Goal: Check status: Check status

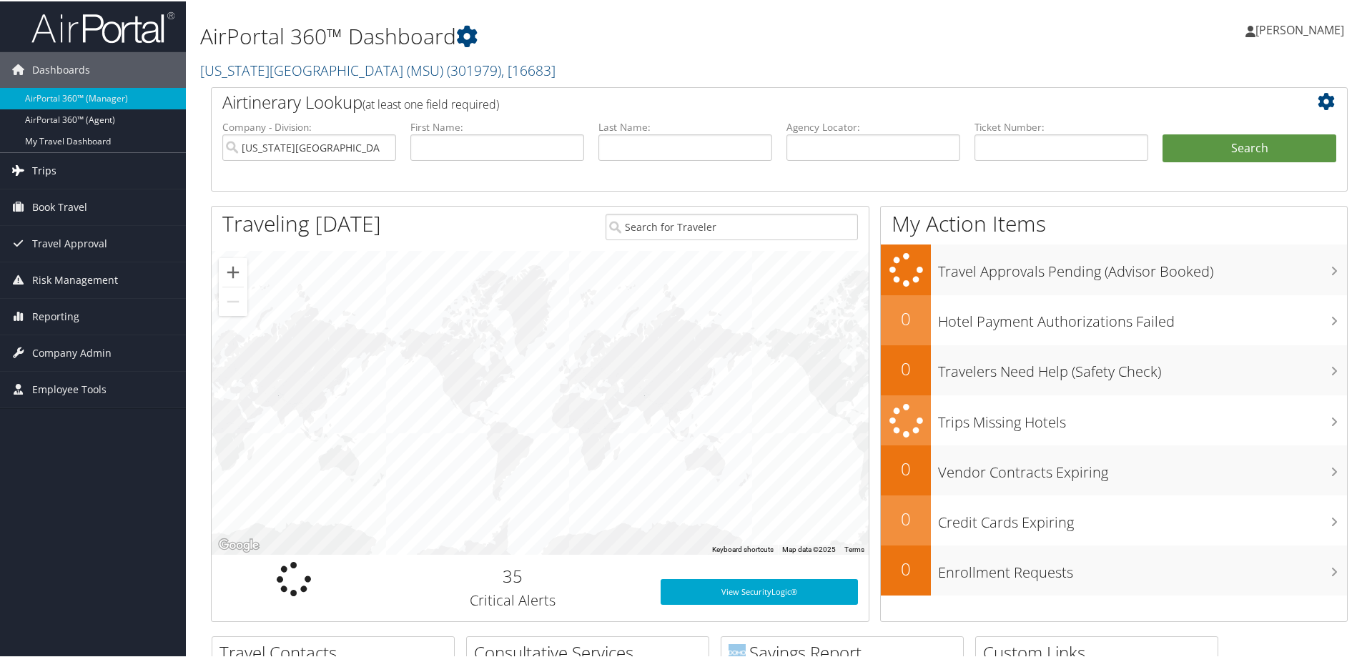
click at [47, 168] on span "Trips" at bounding box center [44, 170] width 24 height 36
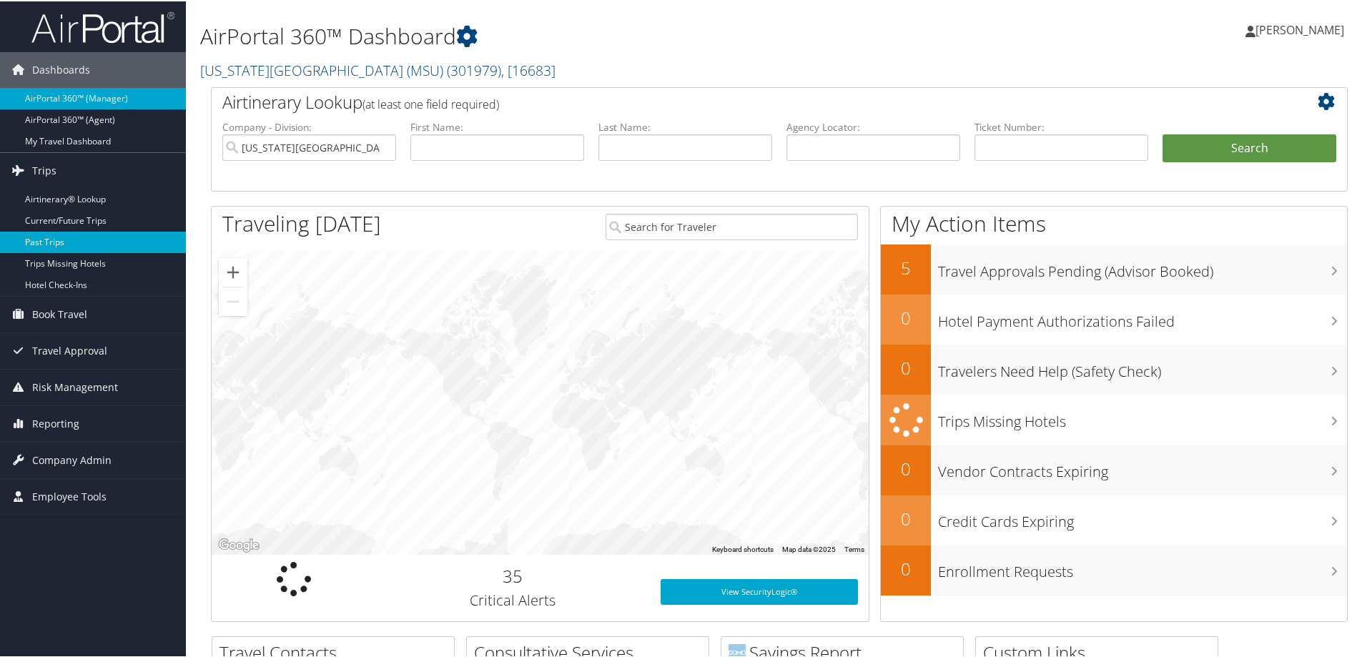
click at [51, 245] on link "Past Trips" at bounding box center [93, 240] width 186 height 21
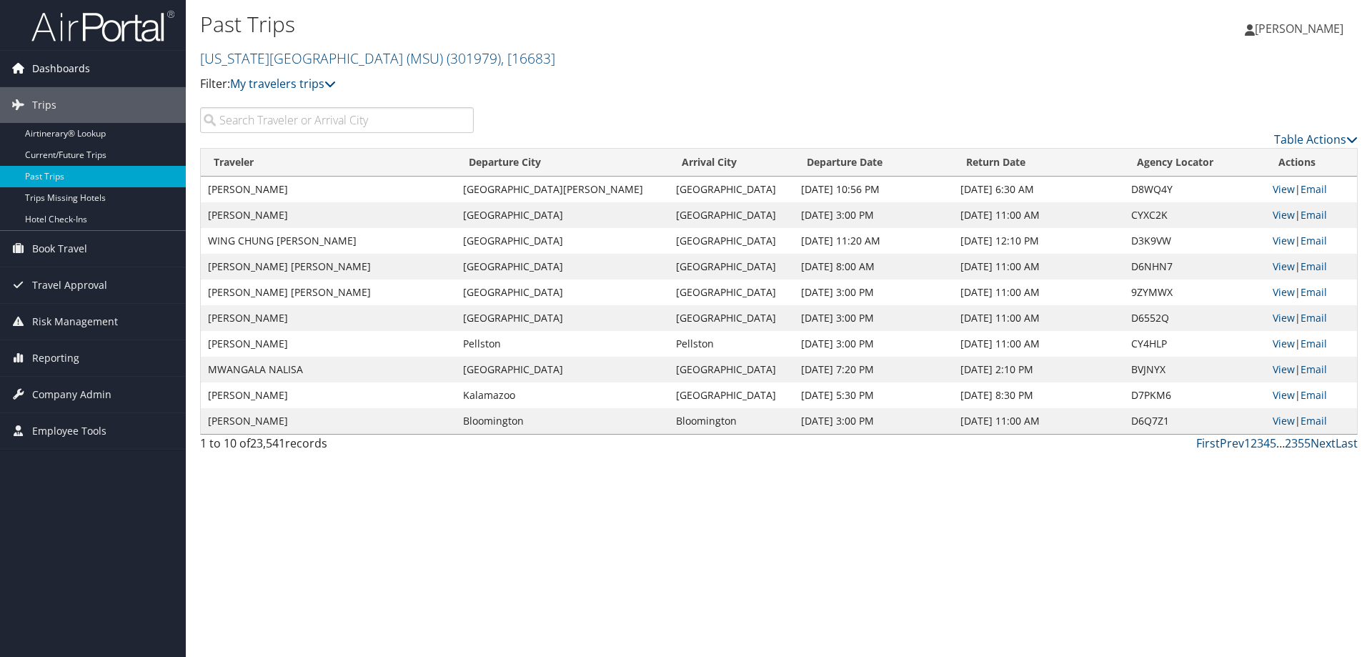
click at [72, 71] on span "Dashboards" at bounding box center [61, 69] width 58 height 36
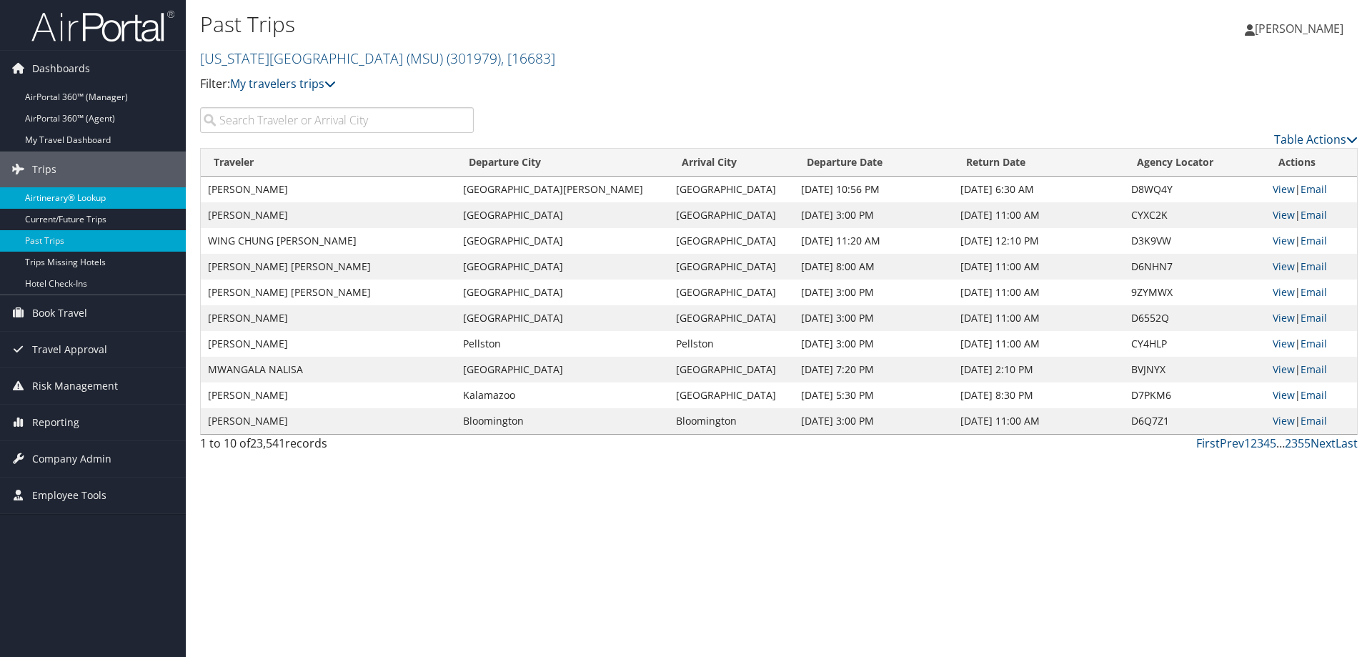
click at [97, 197] on link "Airtinerary® Lookup" at bounding box center [93, 197] width 186 height 21
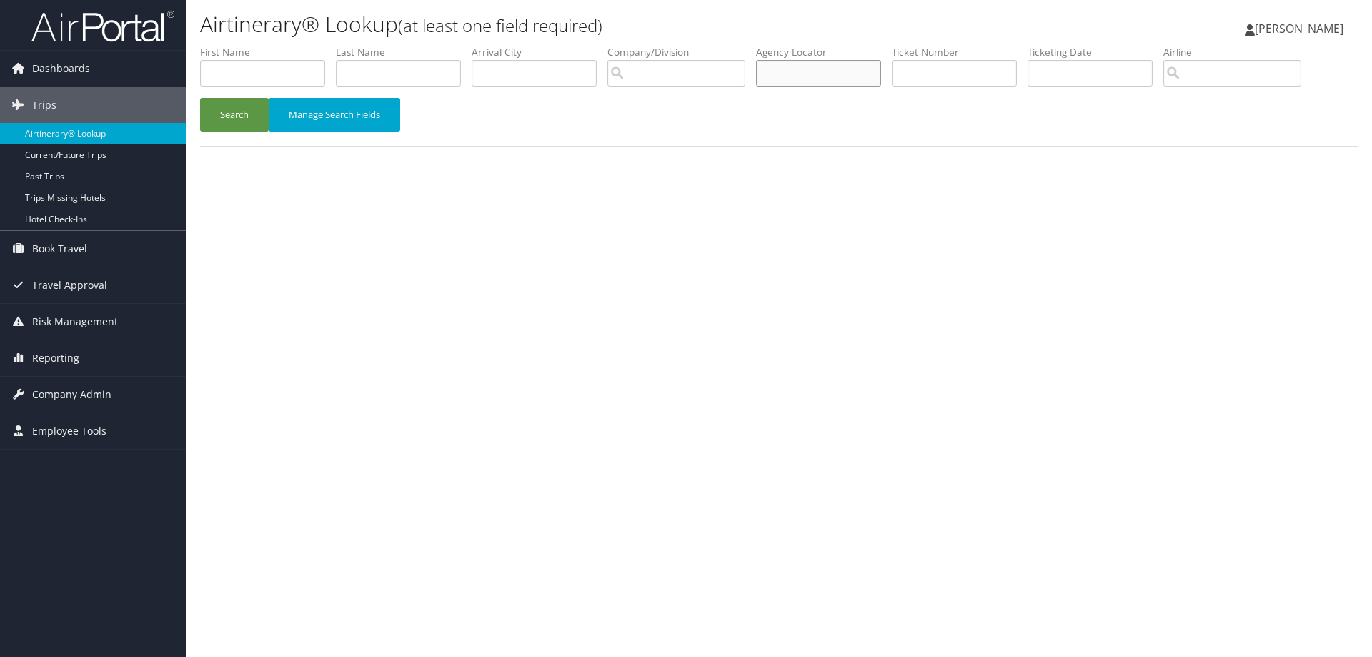
paste input "CC4J9Z"
type input "CC4J9Z"
click at [237, 107] on button "Search" at bounding box center [234, 115] width 69 height 34
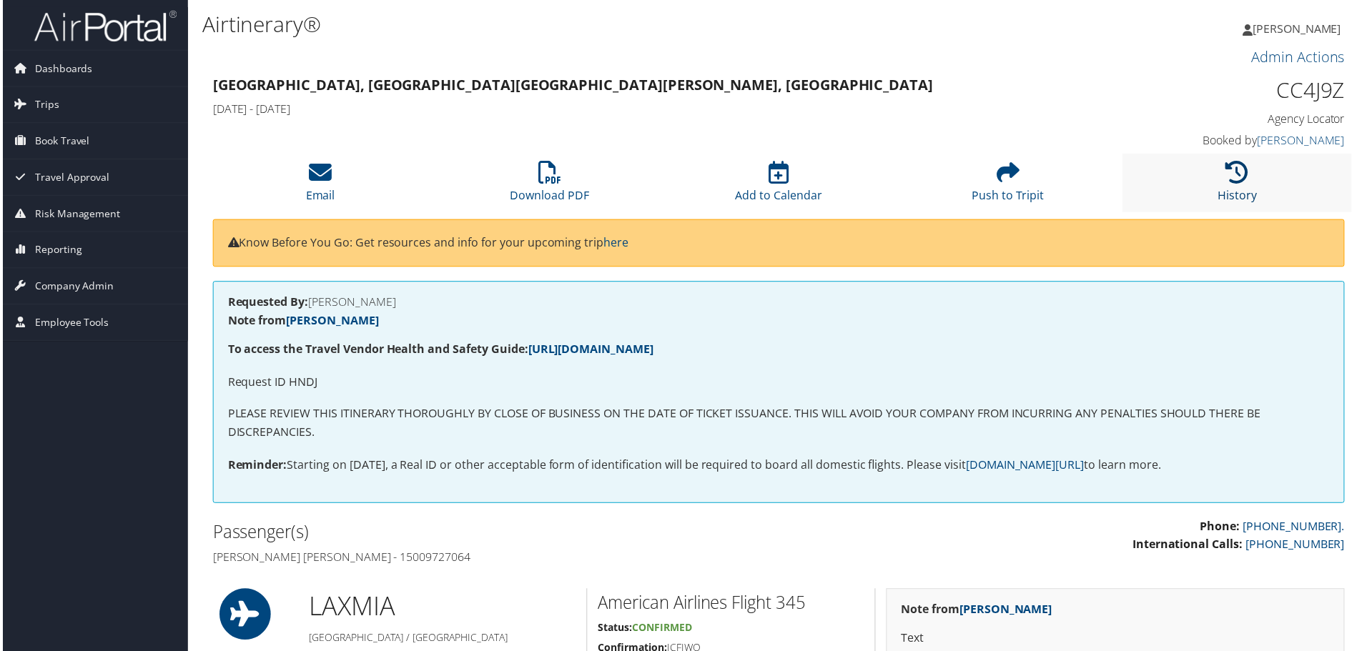
click at [1232, 165] on icon at bounding box center [1239, 173] width 23 height 23
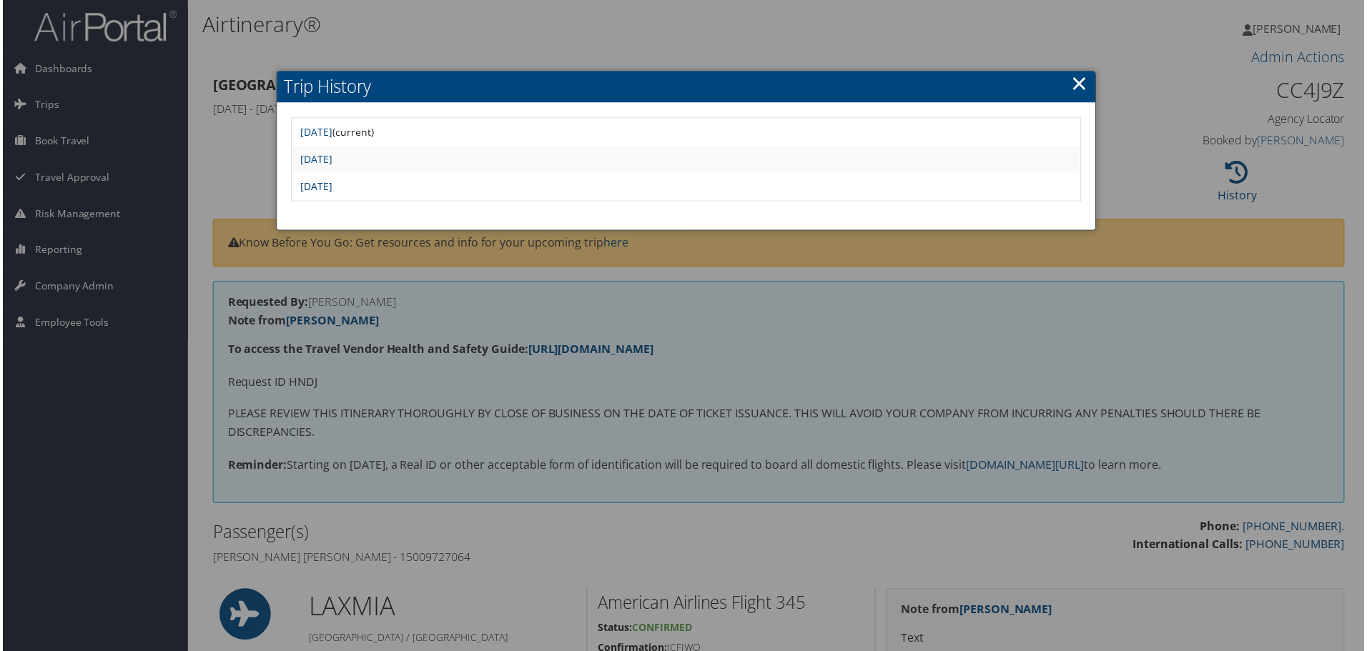
click at [331, 189] on link "Fri May 23 18:44:17 MDT 2025" at bounding box center [315, 187] width 32 height 14
